Goal: Information Seeking & Learning: Find specific fact

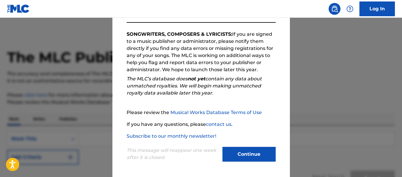
scroll to position [93, 0]
click at [249, 154] on button "Continue" at bounding box center [248, 154] width 53 height 15
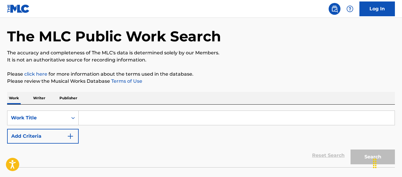
scroll to position [32, 0]
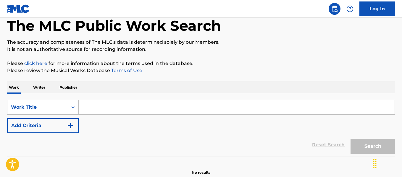
click at [42, 85] on p "Writer" at bounding box center [39, 87] width 16 height 12
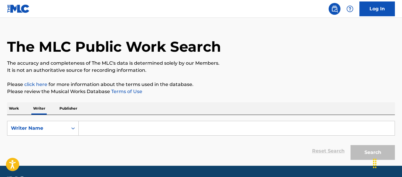
scroll to position [28, 0]
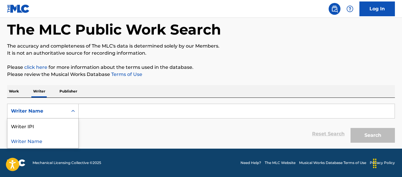
click at [72, 111] on icon "Search Form" at bounding box center [73, 111] width 6 height 6
click at [71, 111] on icon "Search Form" at bounding box center [73, 111] width 6 height 6
click at [87, 109] on input "Search Form" at bounding box center [237, 111] width 316 height 14
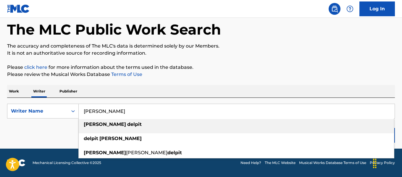
type input "[PERSON_NAME]"
click at [94, 126] on strong "[PERSON_NAME]" at bounding box center [105, 125] width 42 height 6
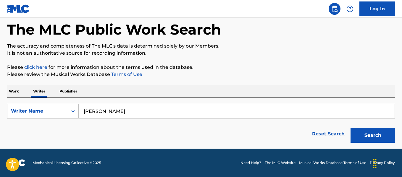
click at [361, 132] on button "Search" at bounding box center [372, 135] width 44 height 15
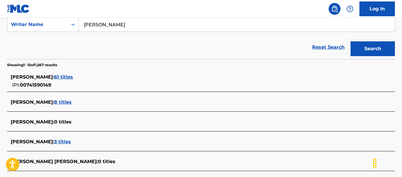
scroll to position [117, 0]
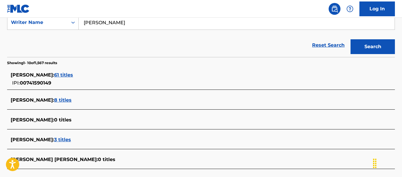
click at [72, 73] on span "61 titles" at bounding box center [63, 75] width 19 height 6
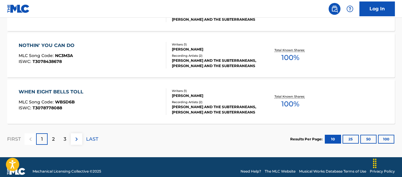
scroll to position [547, 0]
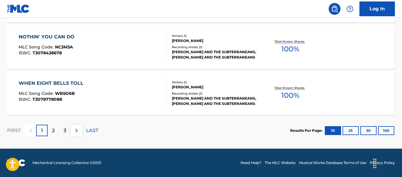
click at [56, 130] on div "2" at bounding box center [54, 131] width 12 height 12
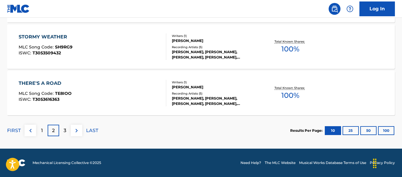
click at [65, 130] on p "3" at bounding box center [65, 130] width 3 height 7
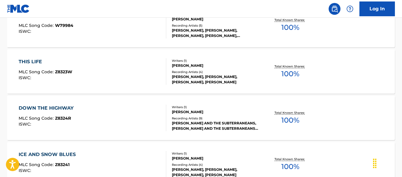
scroll to position [281, 0]
